Goal: Task Accomplishment & Management: Manage account settings

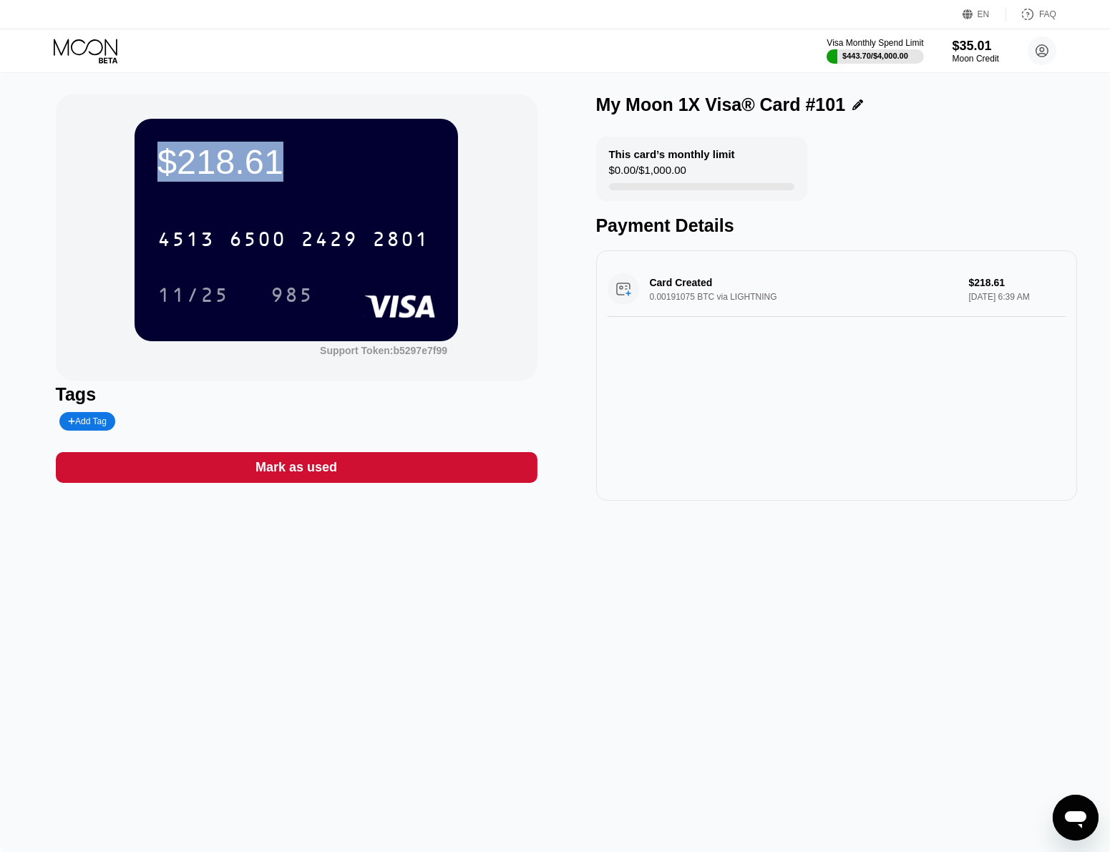
click at [83, 41] on icon at bounding box center [86, 47] width 64 height 16
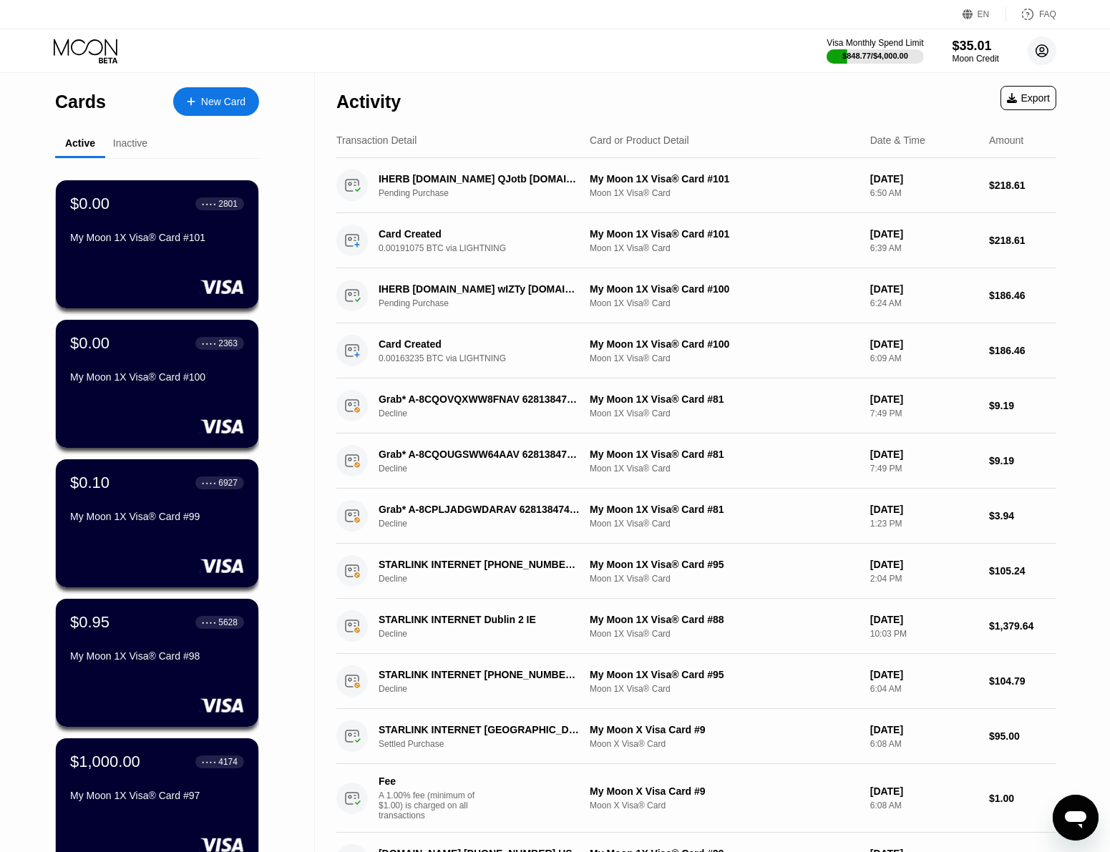
click at [1046, 46] on circle at bounding box center [1042, 50] width 29 height 29
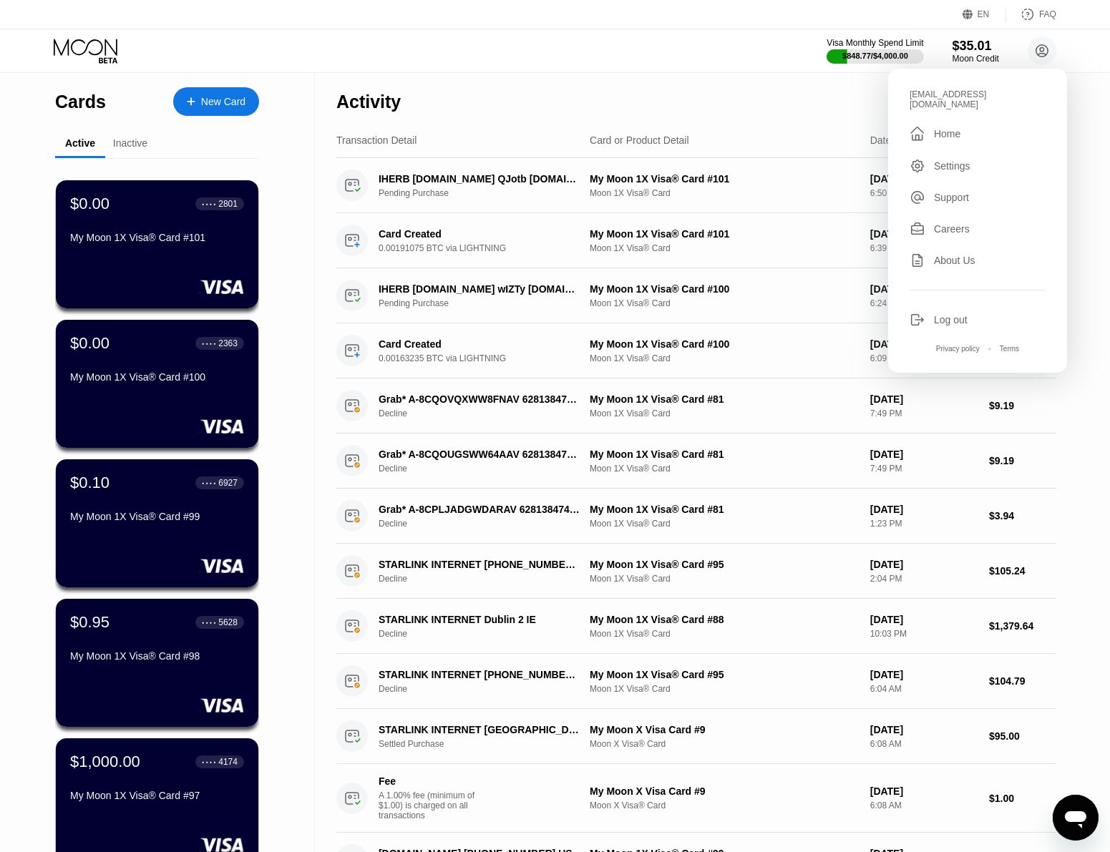
click at [956, 94] on div "[EMAIL_ADDRESS][DOMAIN_NAME]" at bounding box center [978, 99] width 136 height 20
copy div "oscarb5687@outlook.com "
click at [724, 37] on div "Visa Monthly Spend Limit $848.77 / $4,000.00 $35.01 Moon Credit oscarb5687@outl…" at bounding box center [555, 50] width 1110 height 43
